Goal: Information Seeking & Learning: Check status

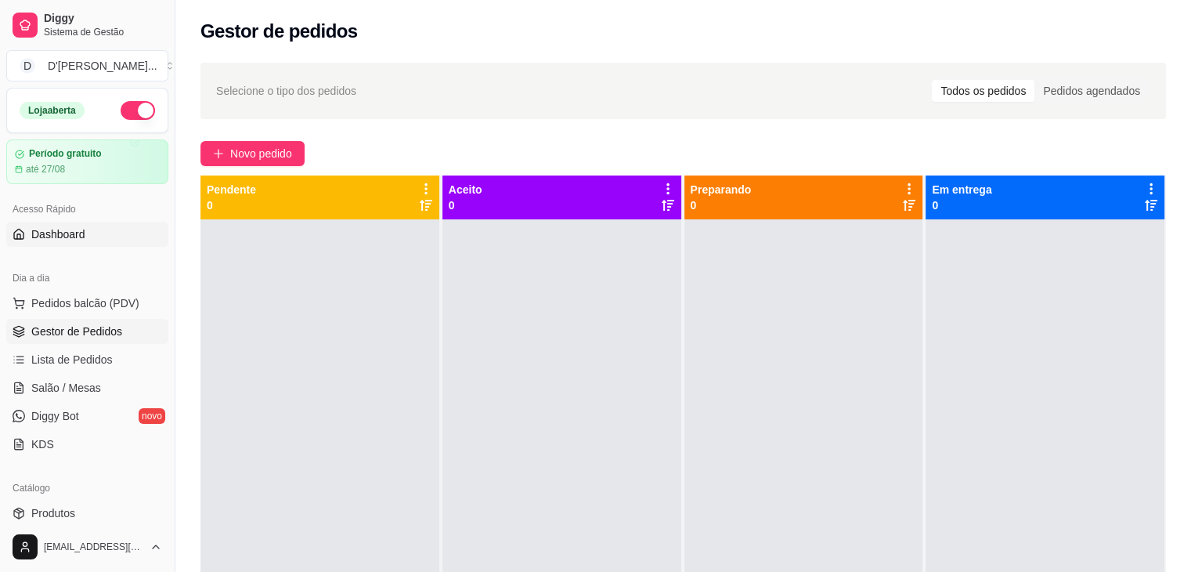
click at [78, 229] on span "Dashboard" at bounding box center [58, 234] width 54 height 16
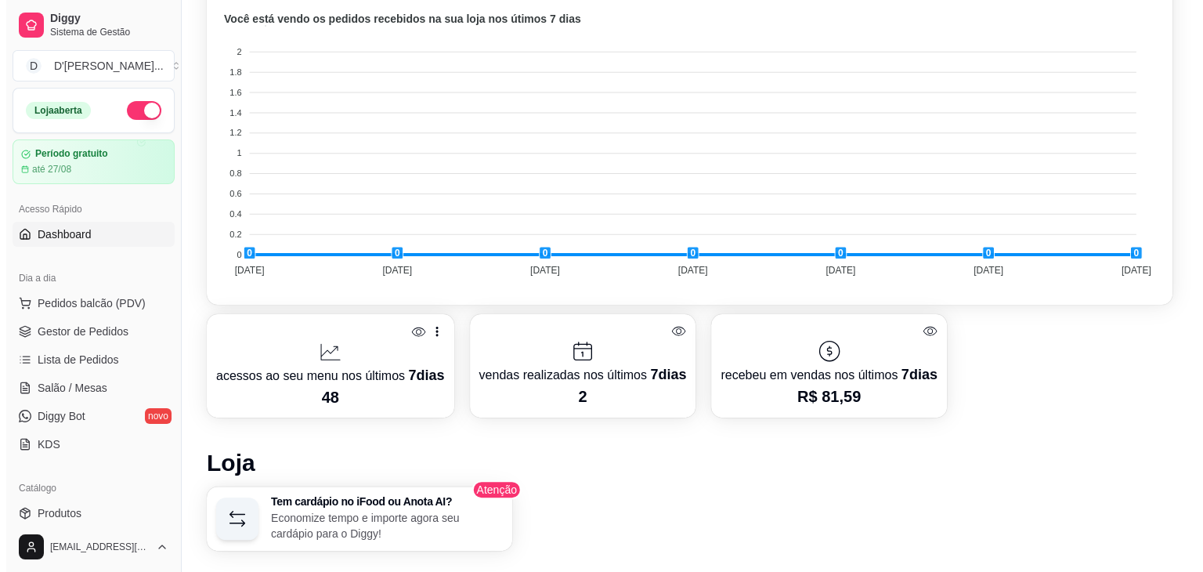
scroll to position [432, 0]
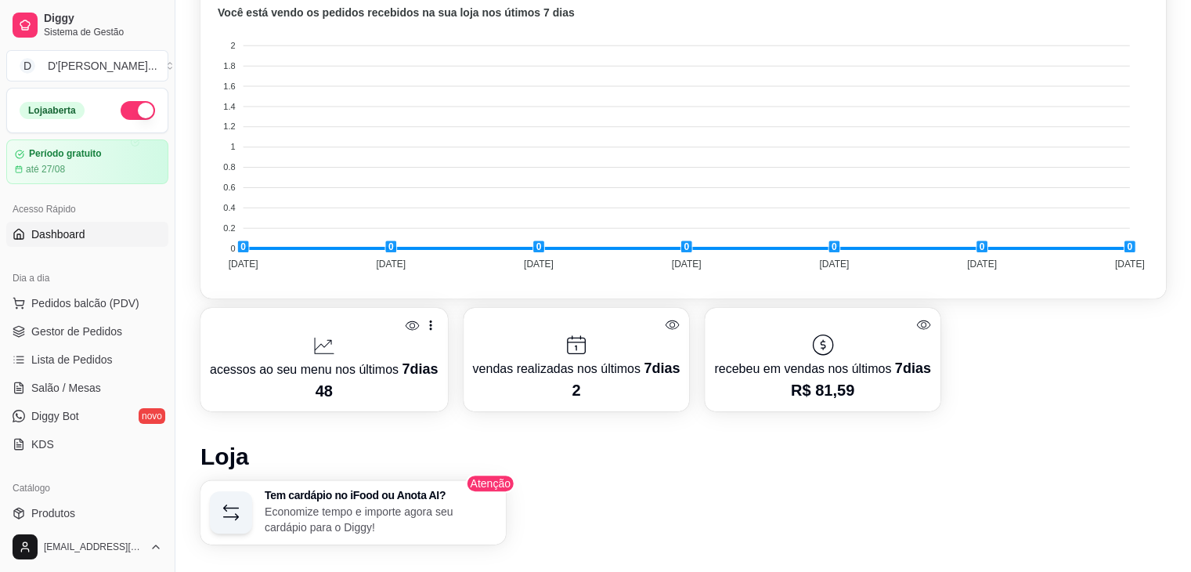
click at [338, 359] on p "acessos ao seu menu nos últimos 7 dias" at bounding box center [324, 369] width 229 height 22
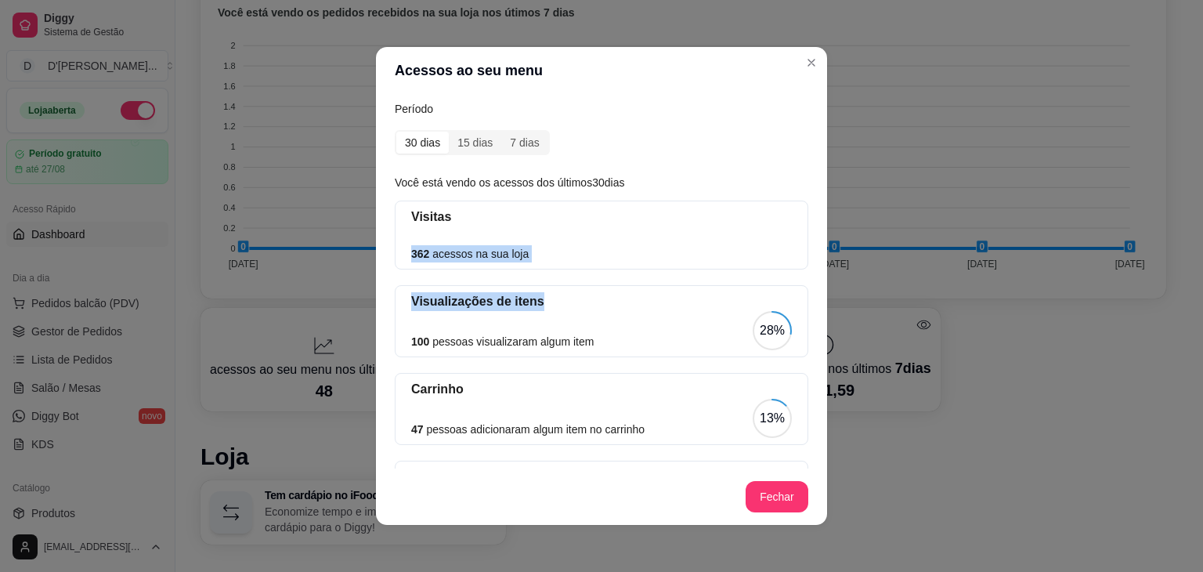
drag, startPoint x: 404, startPoint y: 254, endPoint x: 542, endPoint y: 270, distance: 138.8
click at [542, 270] on div "Visitas 362 acessos na sua loja Visualizações de itens 100 pessoas visualizaram…" at bounding box center [602, 374] width 414 height 348
drag, startPoint x: 398, startPoint y: 339, endPoint x: 620, endPoint y: 334, distance: 222.5
click at [620, 334] on div "Visualizações de itens 100 pessoas visualizaram algum item 28%" at bounding box center [602, 321] width 414 height 72
drag, startPoint x: 406, startPoint y: 431, endPoint x: 678, endPoint y: 430, distance: 272.5
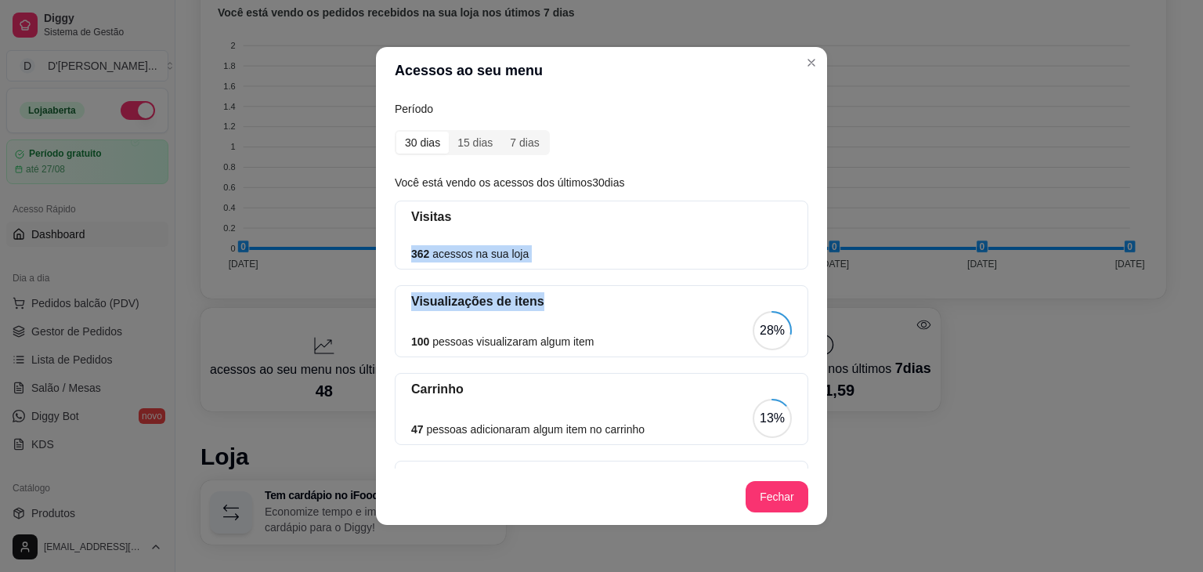
click at [678, 430] on div "47 pessoas adicionaram algum item no carrinho 13%" at bounding box center [601, 418] width 381 height 39
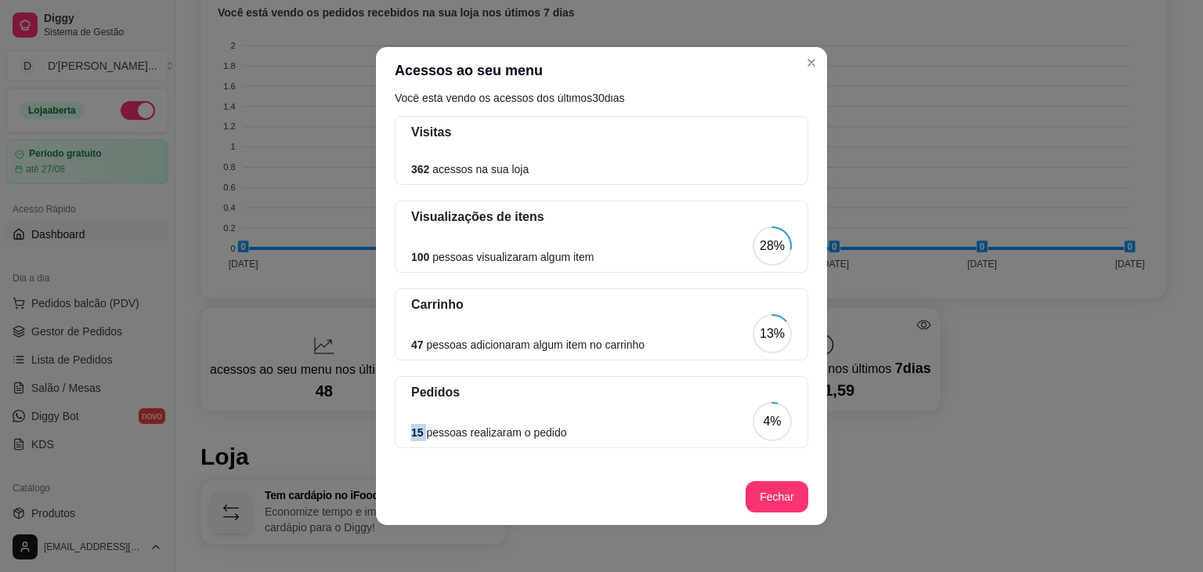
drag, startPoint x: 421, startPoint y: 433, endPoint x: 395, endPoint y: 431, distance: 26.0
click at [395, 431] on div "Pedidos 15 pessoas realizaram o pedido 4%" at bounding box center [602, 412] width 414 height 72
click at [760, 327] on div "13%" at bounding box center [772, 333] width 25 height 19
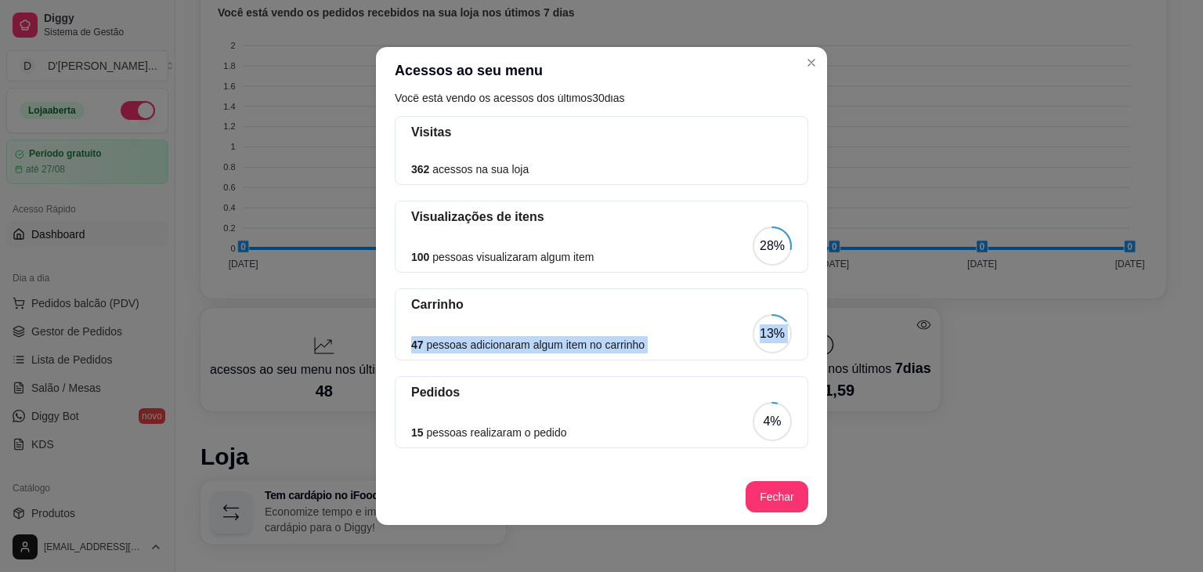
drag, startPoint x: 758, startPoint y: 327, endPoint x: 649, endPoint y: 328, distance: 108.9
click at [649, 328] on div "47 pessoas adicionaram algum item no carrinho 13%" at bounding box center [601, 333] width 381 height 39
